Goal: Task Accomplishment & Management: Manage account settings

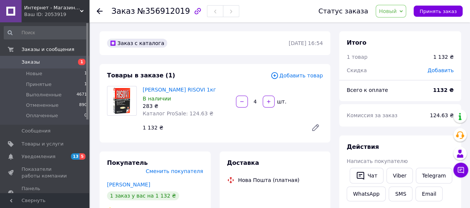
click at [393, 15] on span "Новый" at bounding box center [391, 11] width 31 height 13
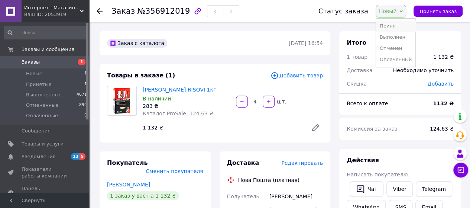
click at [392, 23] on li "Принят" at bounding box center [395, 25] width 39 height 11
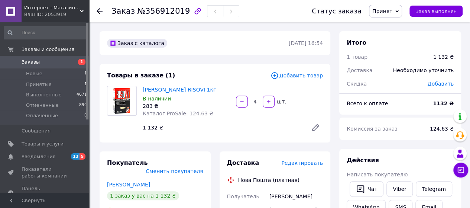
click at [30, 63] on span "Заказы" at bounding box center [31, 62] width 18 height 7
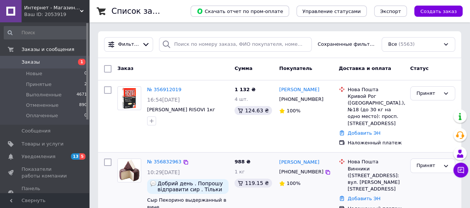
click at [245, 172] on div "1 кг" at bounding box center [253, 171] width 39 height 7
click at [161, 166] on div "№ 356832963 10:29[DATE] Добрий день . Попрошу відправити сир . Тільки переконай…" at bounding box center [187, 190] width 87 height 70
click at [161, 165] on div "№ 356832963" at bounding box center [164, 162] width 36 height 9
click at [160, 162] on link "№ 356832963" at bounding box center [164, 162] width 34 height 6
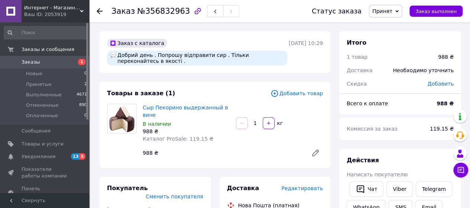
click at [258, 125] on input "1" at bounding box center [255, 123] width 12 height 6
type input "0.97"
click at [271, 167] on div "Товары в заказе (1) Добавить товар Сыр Пекорино выдержанный в вине В наличии 98…" at bounding box center [215, 125] width 231 height 86
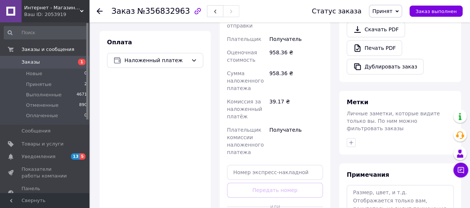
scroll to position [282, 0]
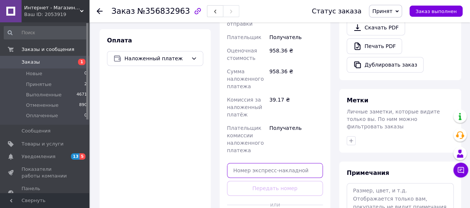
click at [266, 163] on input "text" at bounding box center [275, 170] width 96 height 15
paste input "20451224825882"
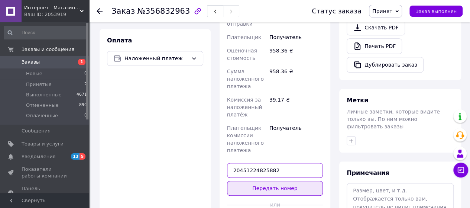
type input "20451224825882"
click at [268, 181] on button "Передать номер" at bounding box center [275, 188] width 96 height 15
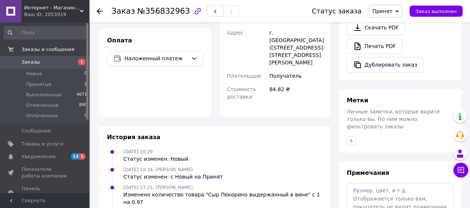
click at [392, 12] on span "Принят" at bounding box center [382, 11] width 20 height 6
click at [391, 26] on li "Выполнен" at bounding box center [388, 25] width 39 height 11
